Goal: Find specific page/section: Find specific page/section

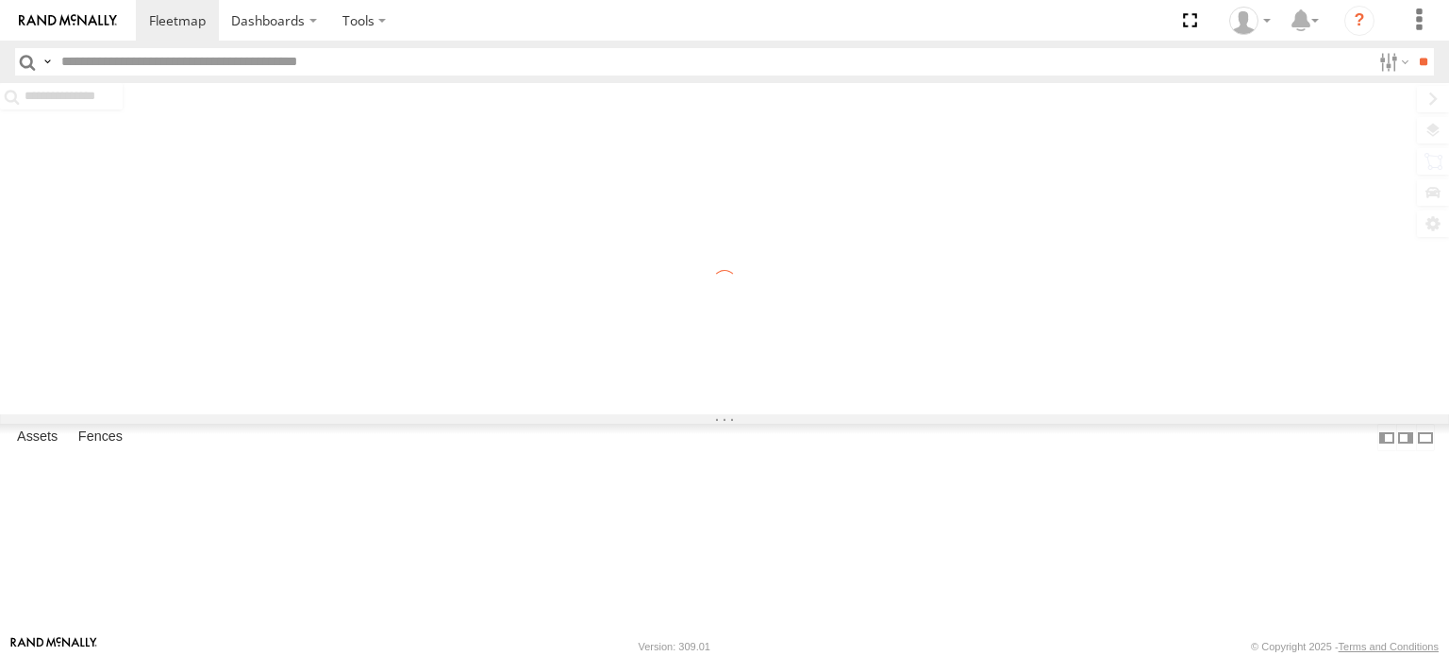
click at [229, 62] on input "text" at bounding box center [712, 61] width 1317 height 27
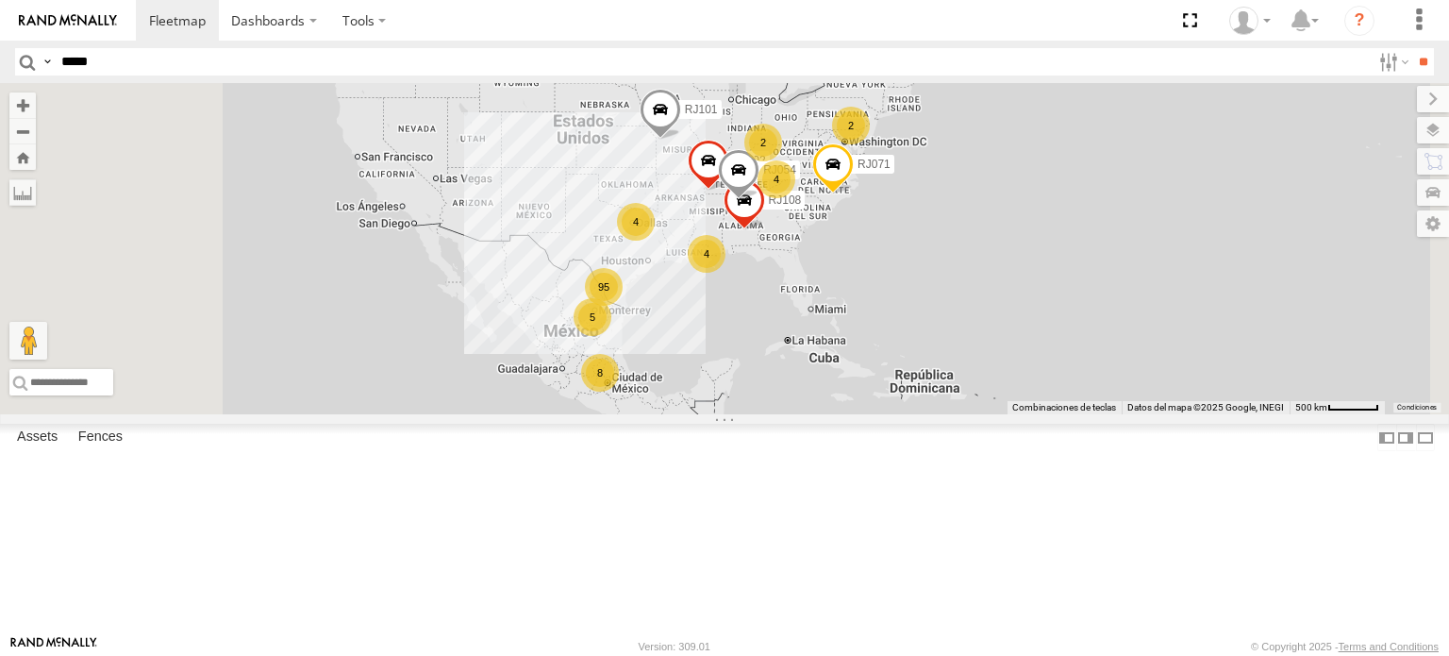
type input "*****"
click at [1412, 48] on input "**" at bounding box center [1423, 61] width 22 height 27
